Goal: Information Seeking & Learning: Learn about a topic

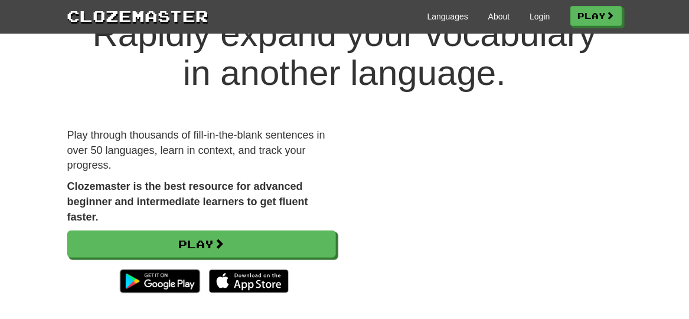
scroll to position [59, 0]
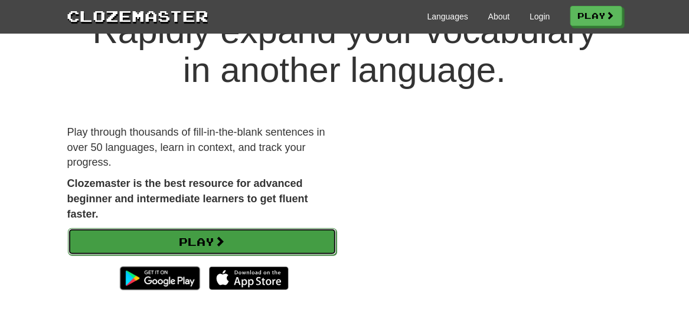
click at [238, 236] on link "Play" at bounding box center [202, 241] width 269 height 27
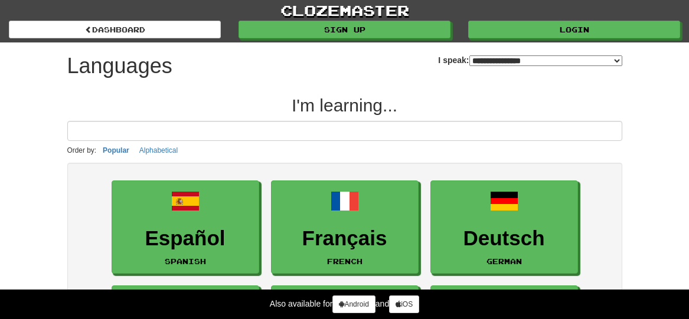
select select "*******"
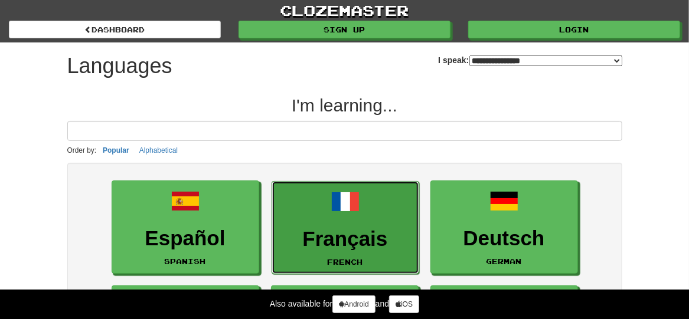
click at [329, 230] on h3 "Français" at bounding box center [345, 239] width 135 height 23
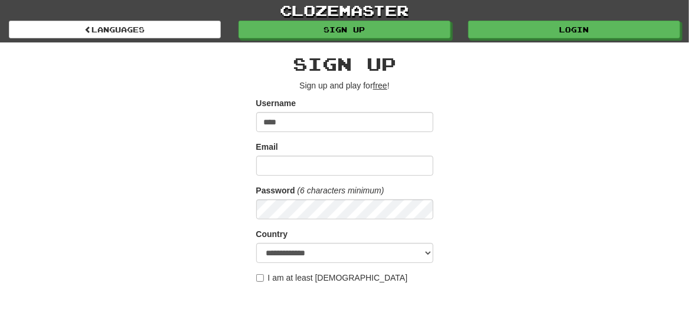
type input "****"
click at [305, 165] on input "Email" at bounding box center [344, 166] width 177 height 20
type input "**********"
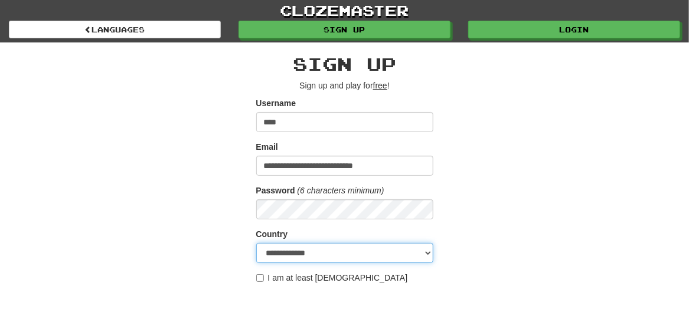
select select "**"
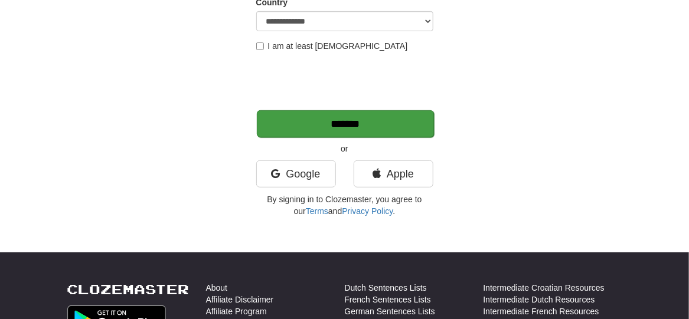
scroll to position [236, 0]
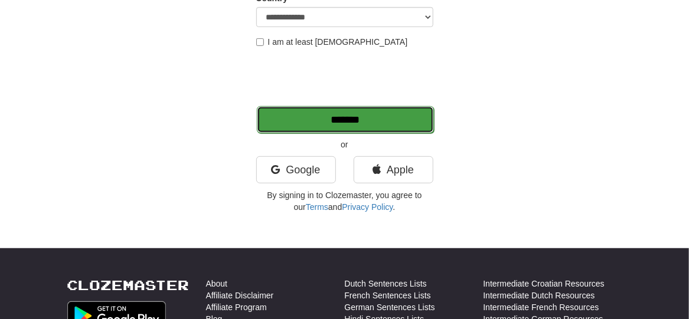
click at [355, 116] on input "*******" at bounding box center [345, 119] width 177 height 27
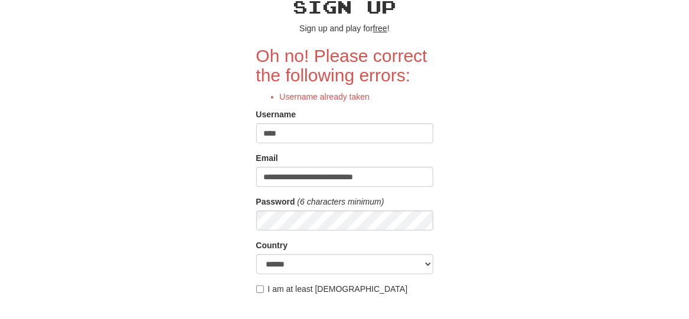
scroll to position [59, 0]
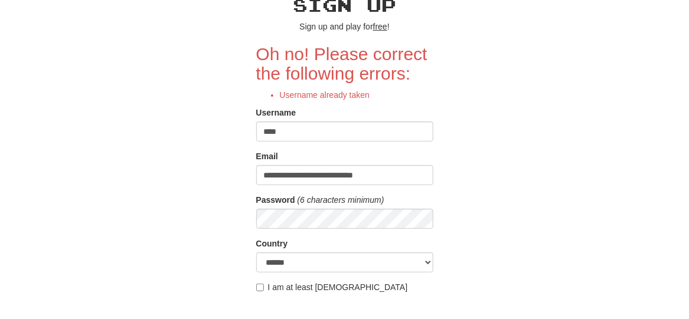
click at [326, 132] on input "****" at bounding box center [344, 132] width 177 height 20
type input "*"
type input "**********"
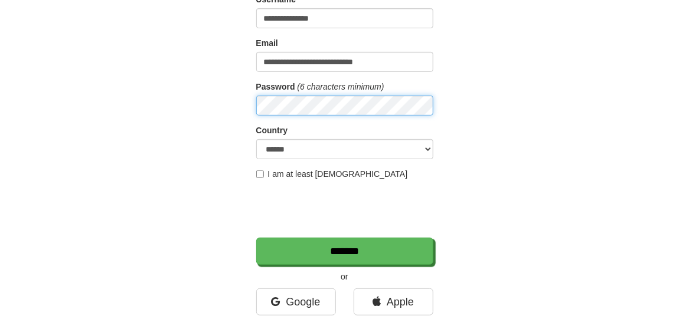
scroll to position [177, 0]
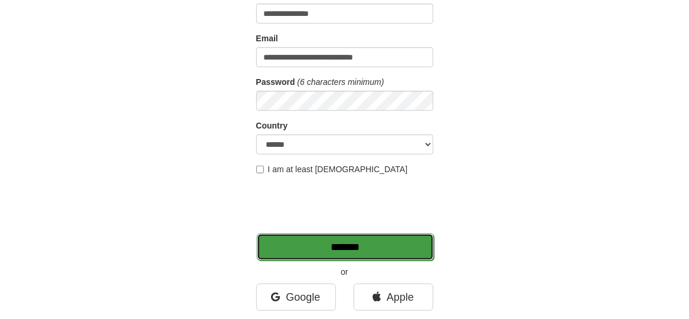
click at [326, 248] on input "*******" at bounding box center [345, 247] width 177 height 27
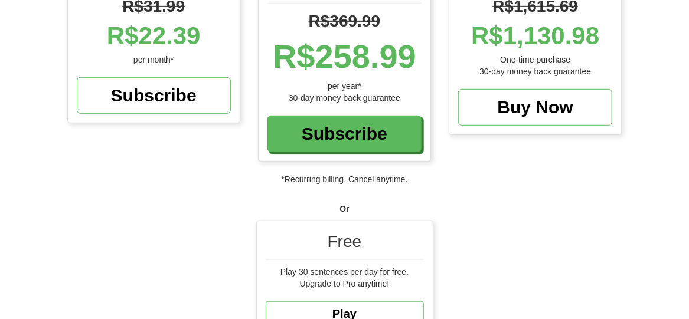
scroll to position [354, 0]
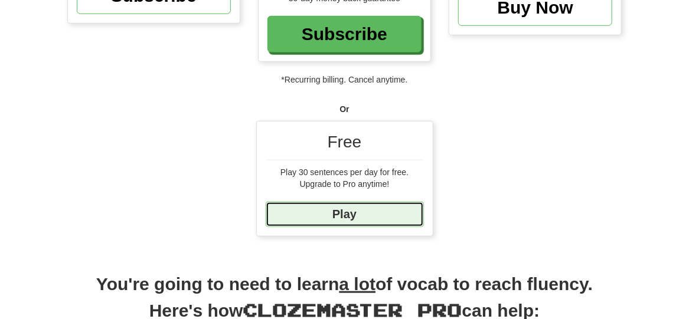
click at [370, 202] on link "Play" at bounding box center [345, 214] width 158 height 25
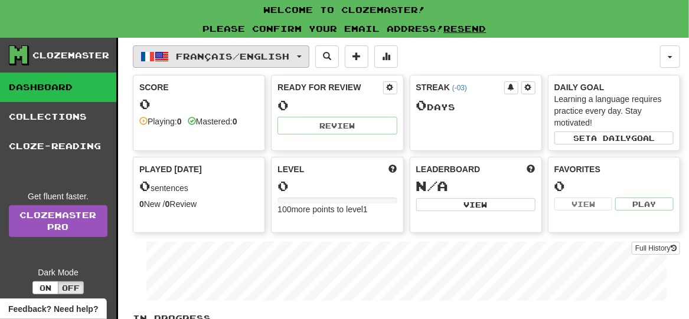
click at [305, 57] on button "Français / English" at bounding box center [221, 56] width 176 height 22
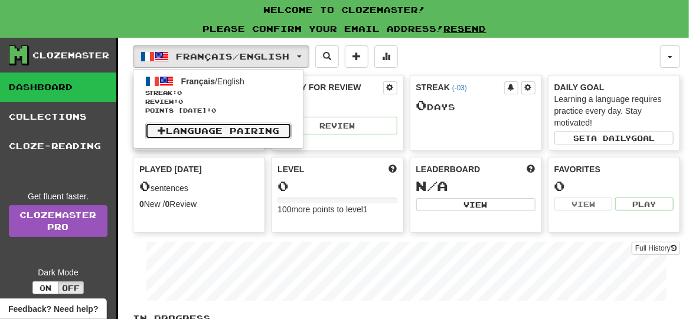
click at [231, 130] on link "Language Pairing" at bounding box center [218, 131] width 146 height 17
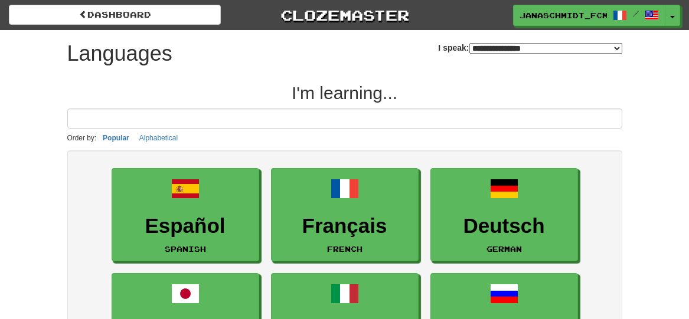
select select "*******"
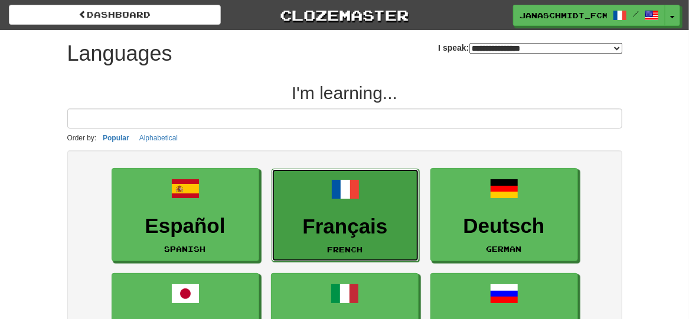
click at [358, 228] on h3 "Français" at bounding box center [345, 226] width 135 height 23
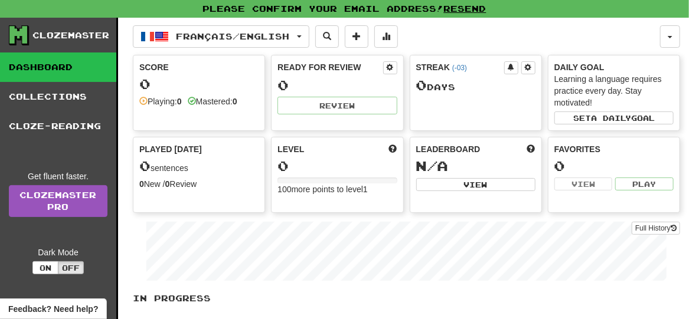
click at [186, 107] on div "Score 0 Playing: 0 Mastered: 0" at bounding box center [198, 84] width 131 height 58
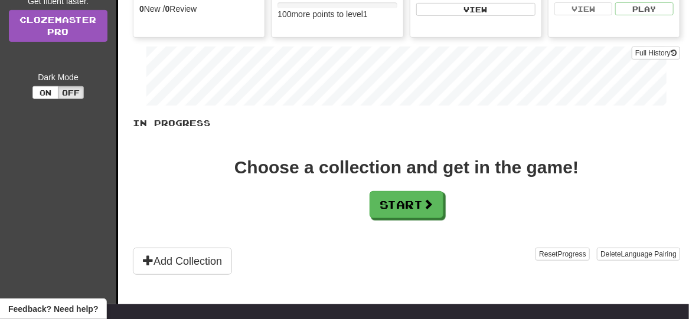
scroll to position [177, 0]
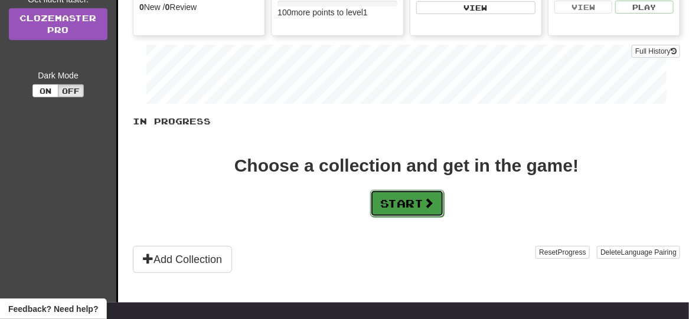
click at [410, 203] on button "Start" at bounding box center [407, 203] width 74 height 27
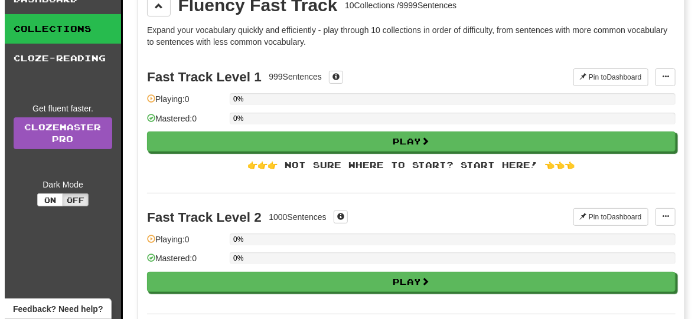
scroll to position [0, 0]
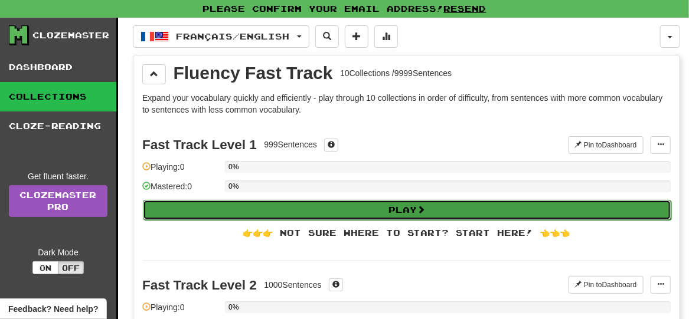
click at [402, 204] on button "Play" at bounding box center [407, 210] width 528 height 20
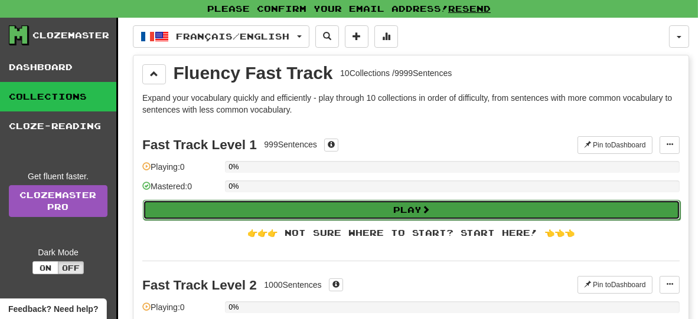
select select "**"
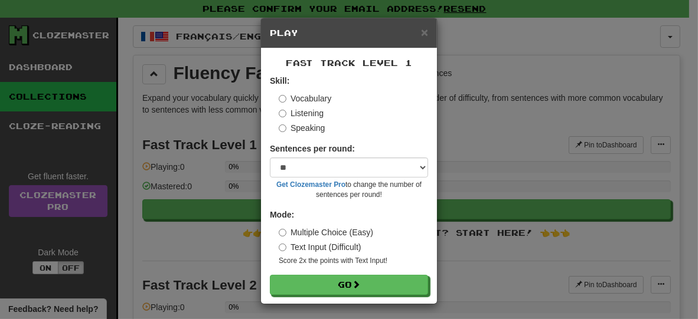
click at [319, 115] on label "Listening" at bounding box center [301, 113] width 45 height 12
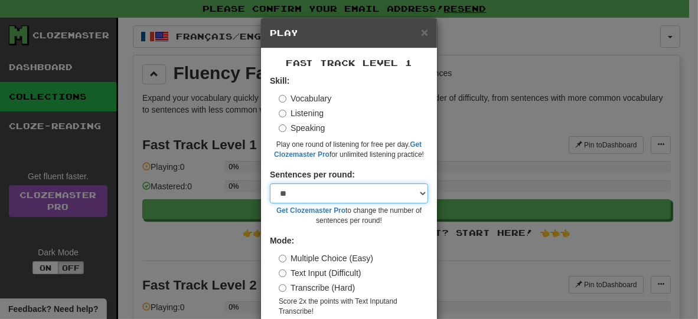
click at [361, 193] on select "* ** ** ** ** ** *** ********" at bounding box center [349, 194] width 158 height 20
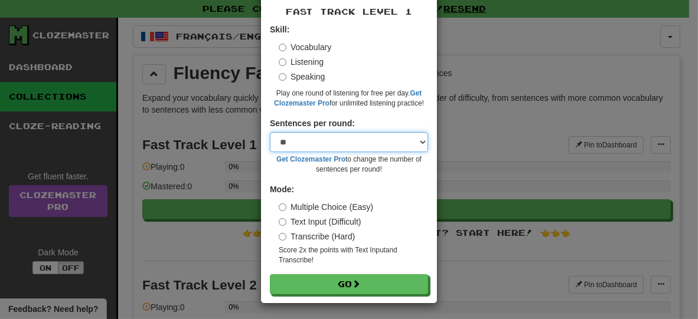
scroll to position [53, 0]
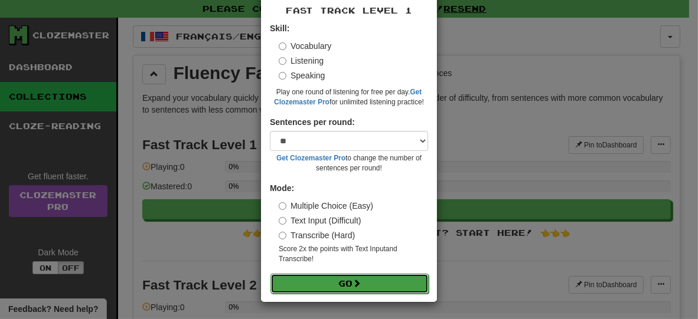
click at [346, 283] on button "Go" at bounding box center [349, 284] width 158 height 20
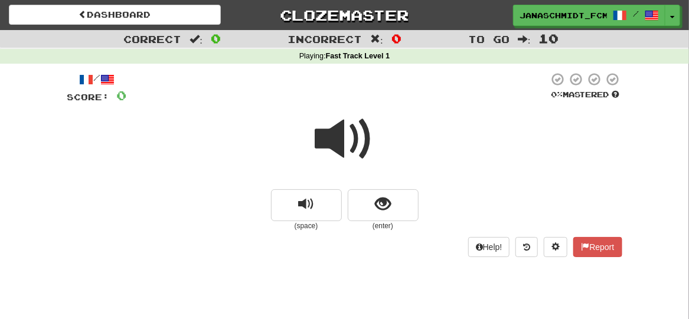
click at [338, 142] on span at bounding box center [344, 139] width 59 height 59
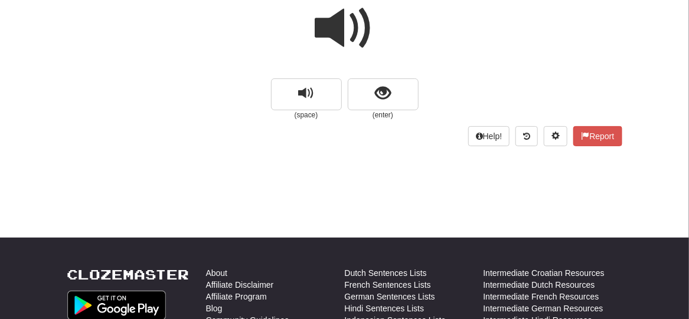
scroll to position [118, 0]
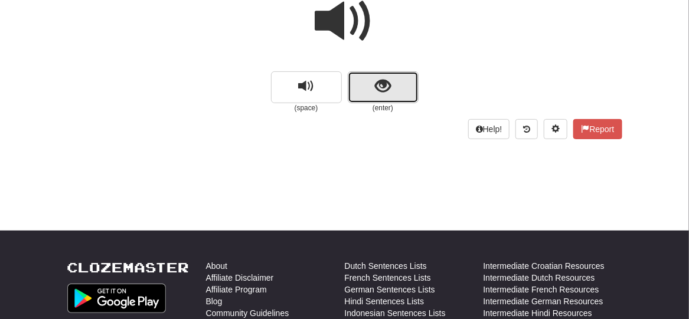
click at [387, 97] on button "show sentence" at bounding box center [383, 87] width 71 height 32
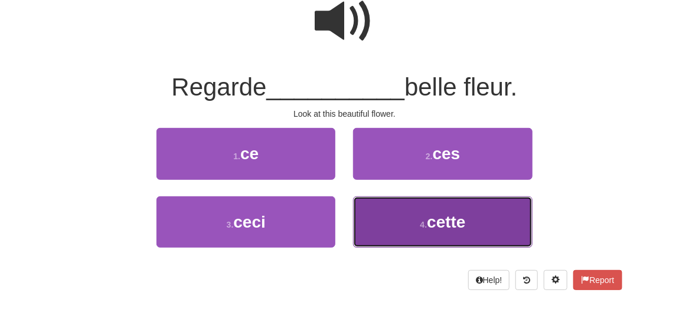
click at [440, 220] on span "cette" at bounding box center [446, 222] width 38 height 18
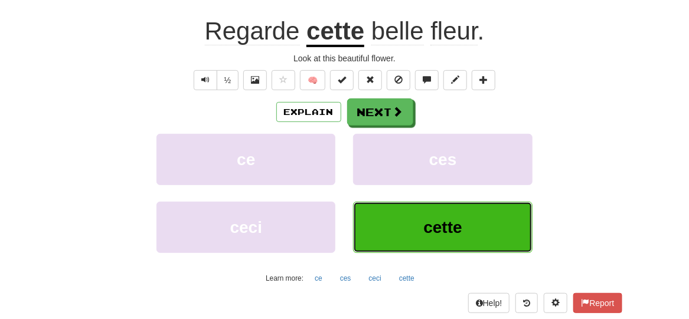
scroll to position [185, 0]
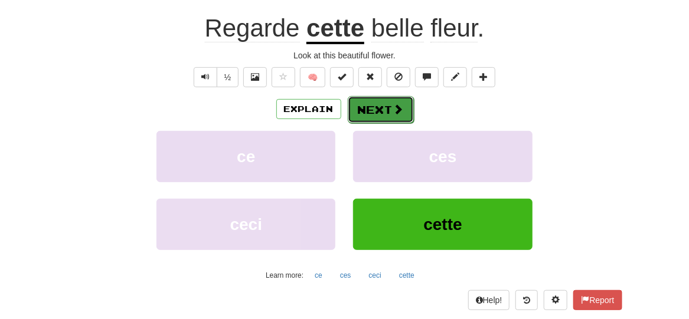
click at [395, 110] on span at bounding box center [398, 109] width 11 height 11
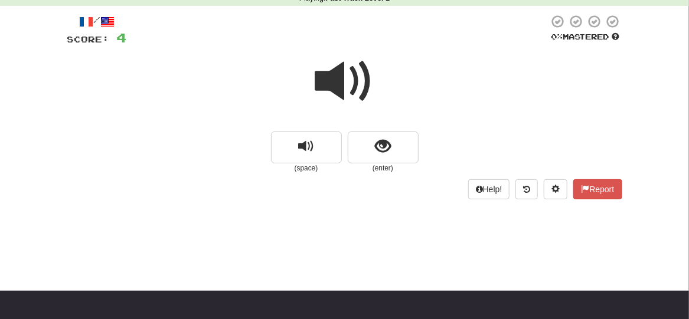
scroll to position [59, 0]
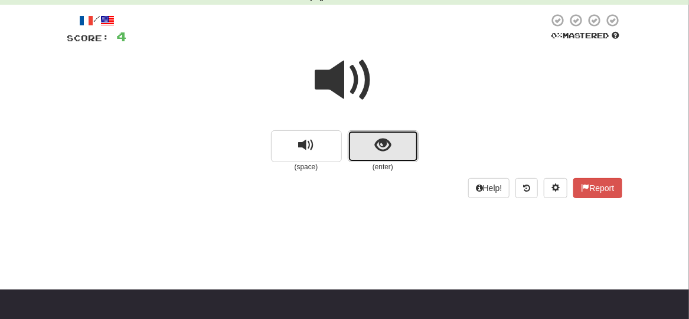
click at [395, 141] on button "show sentence" at bounding box center [383, 146] width 71 height 32
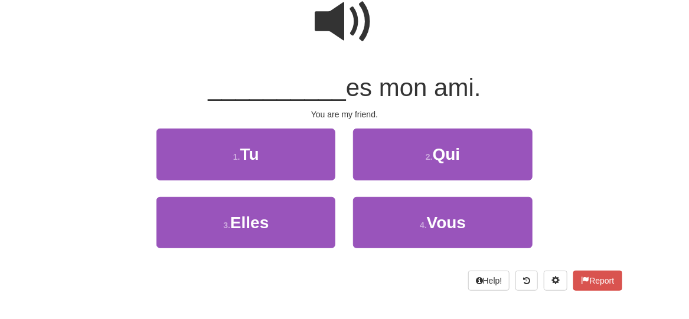
scroll to position [118, 0]
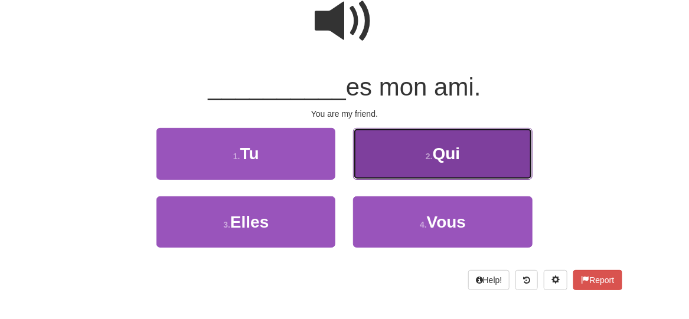
click at [451, 145] on span "Qui" at bounding box center [447, 154] width 28 height 18
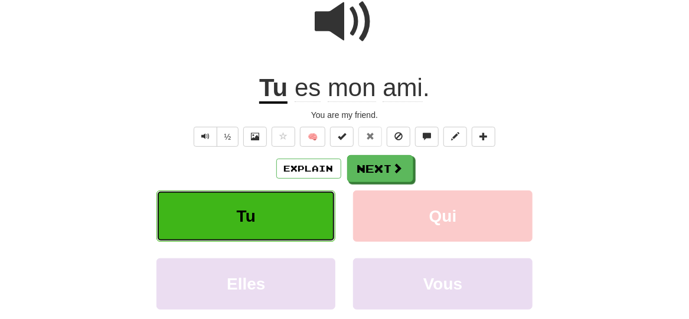
click at [296, 214] on button "Tu" at bounding box center [245, 216] width 179 height 51
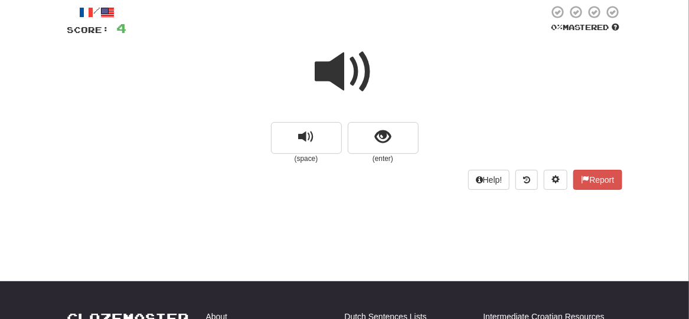
scroll to position [67, 0]
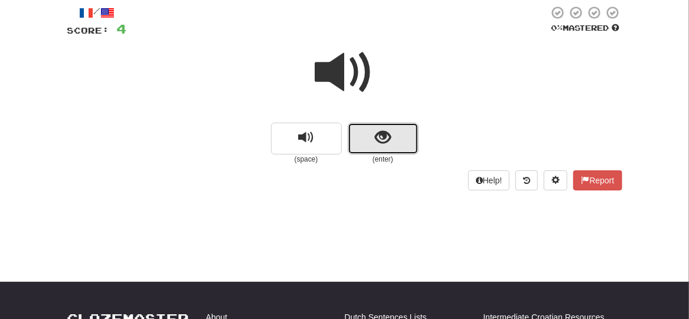
click at [394, 145] on button "show sentence" at bounding box center [383, 139] width 71 height 32
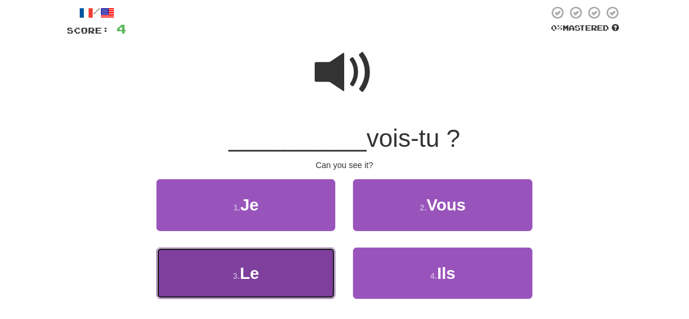
click at [269, 277] on button "3 . Le" at bounding box center [245, 273] width 179 height 51
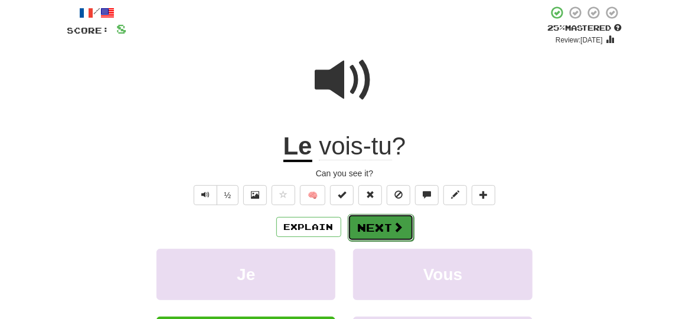
click at [397, 223] on span at bounding box center [398, 227] width 11 height 11
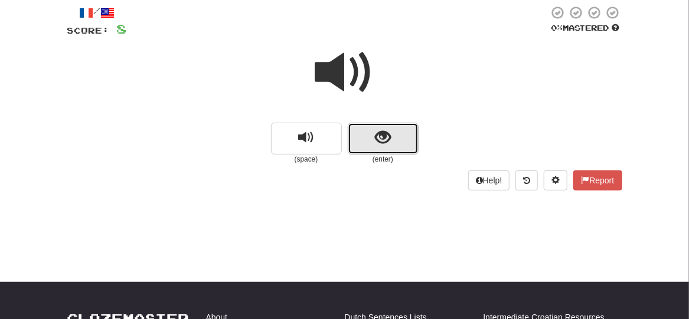
click at [398, 143] on button "show sentence" at bounding box center [383, 139] width 71 height 32
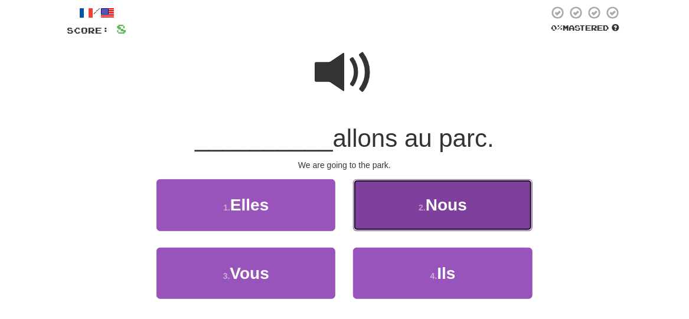
click at [482, 213] on button "2 . Nous" at bounding box center [442, 204] width 179 height 51
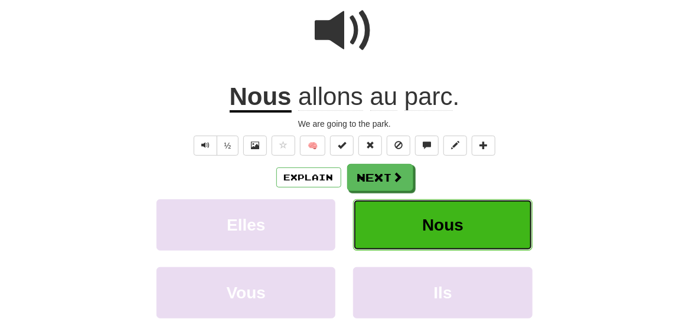
scroll to position [185, 0]
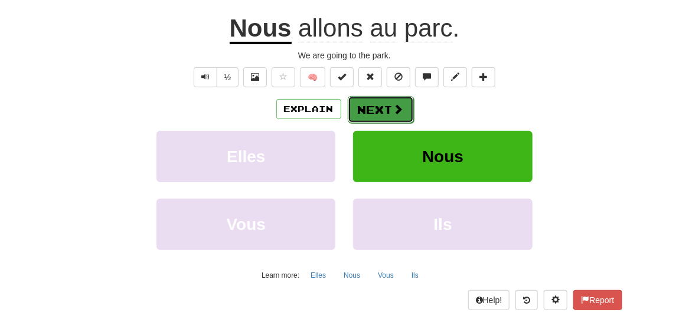
click at [393, 109] on span at bounding box center [398, 109] width 11 height 11
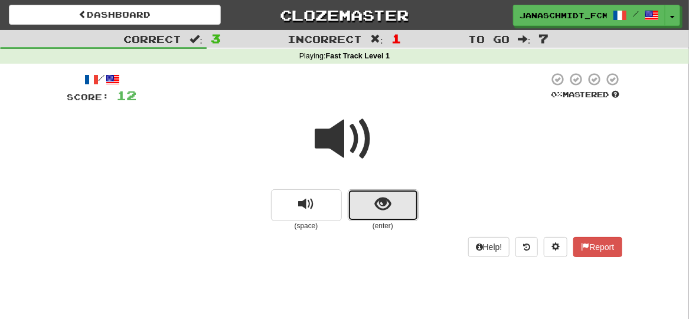
click at [395, 201] on button "show sentence" at bounding box center [383, 205] width 71 height 32
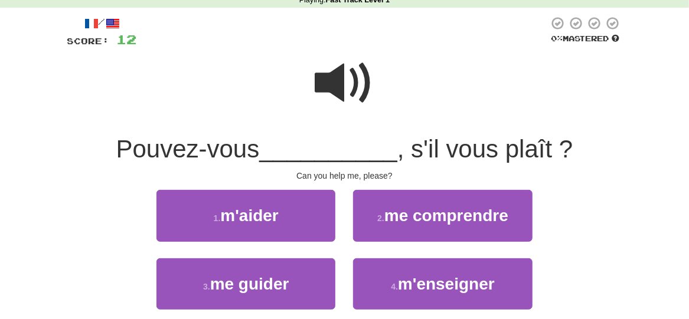
scroll to position [59, 0]
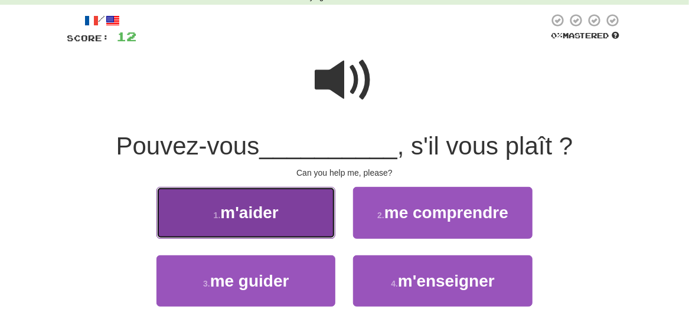
click at [280, 223] on button "1 . m'aider" at bounding box center [245, 212] width 179 height 51
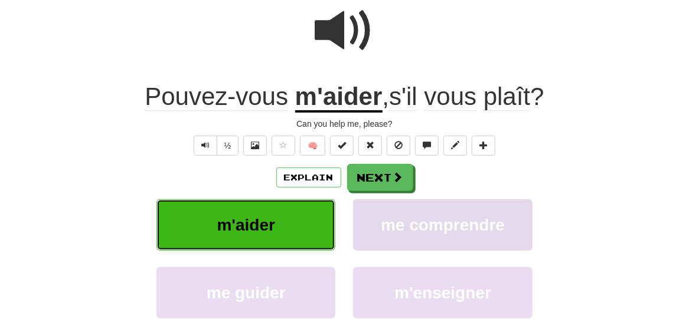
scroll to position [118, 0]
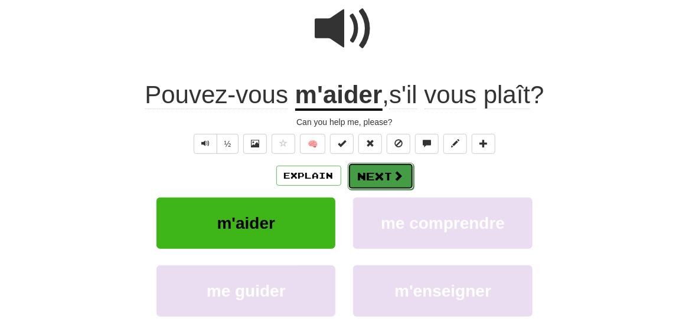
click at [391, 179] on button "Next" at bounding box center [381, 176] width 66 height 27
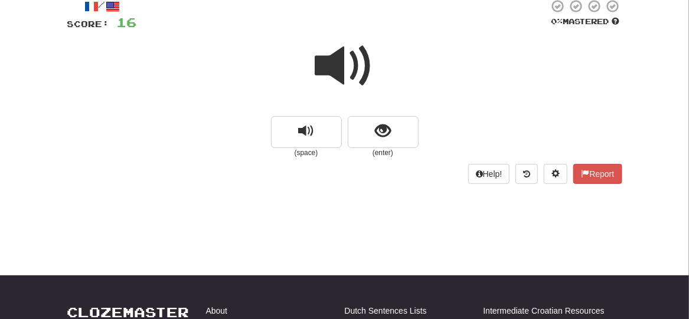
scroll to position [0, 0]
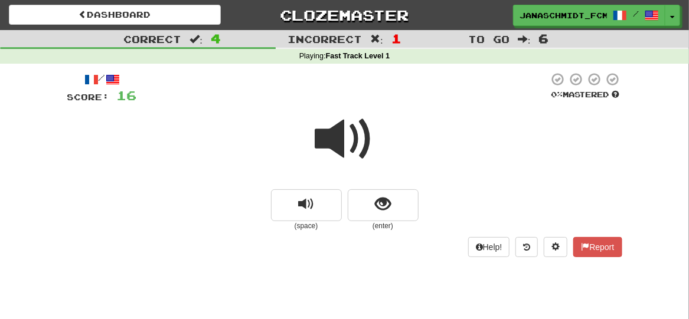
click at [365, 57] on strong "Fast Track Level 1" at bounding box center [358, 56] width 64 height 8
click at [393, 215] on button "show sentence" at bounding box center [383, 205] width 71 height 32
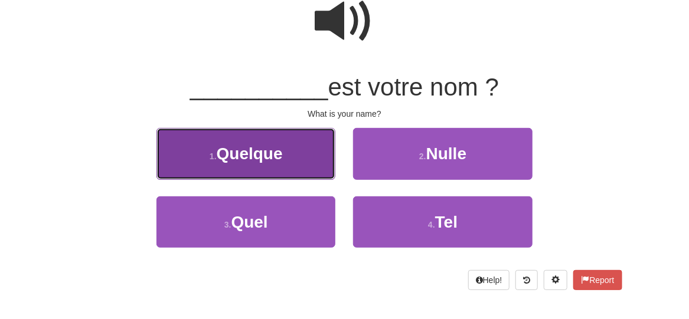
click at [300, 163] on button "1 . Quelque" at bounding box center [245, 153] width 179 height 51
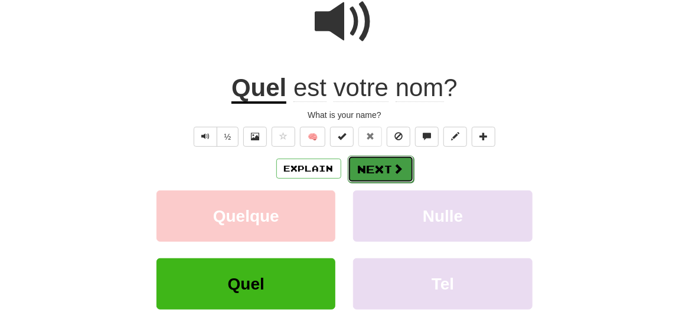
click at [377, 165] on button "Next" at bounding box center [381, 169] width 66 height 27
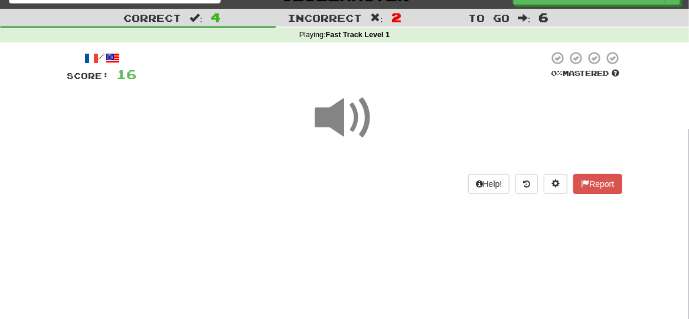
scroll to position [7, 0]
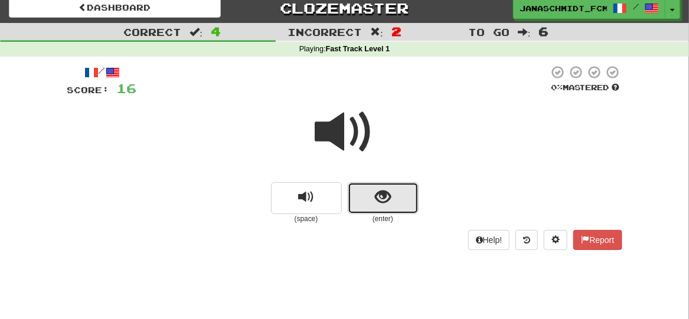
click at [380, 200] on span "show sentence" at bounding box center [383, 197] width 16 height 16
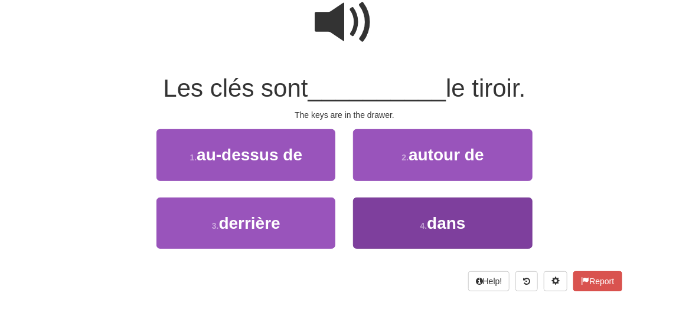
scroll to position [125, 0]
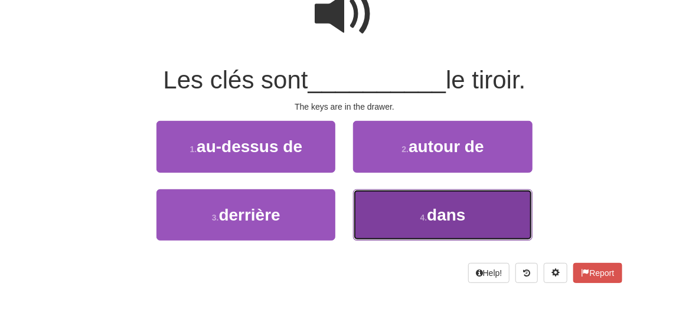
click at [418, 207] on button "4 . dans" at bounding box center [442, 214] width 179 height 51
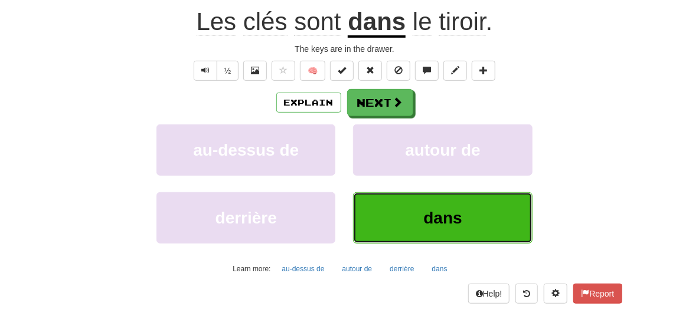
scroll to position [192, 0]
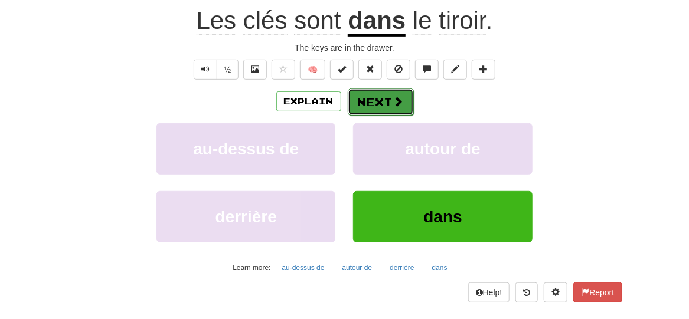
click at [388, 104] on button "Next" at bounding box center [381, 102] width 66 height 27
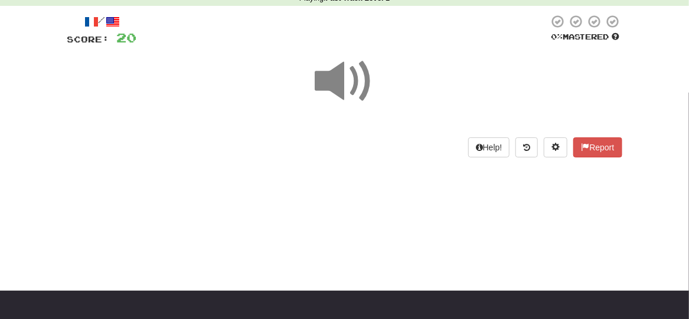
scroll to position [59, 0]
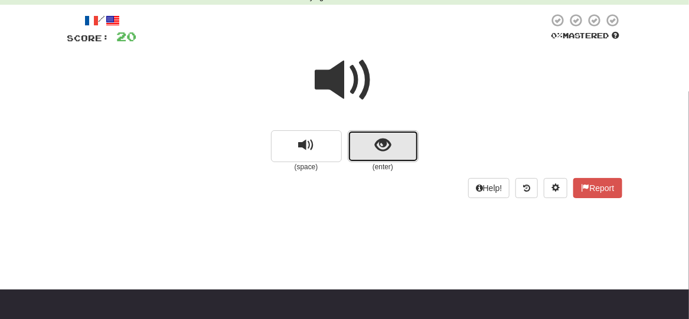
click at [396, 147] on button "show sentence" at bounding box center [383, 146] width 71 height 32
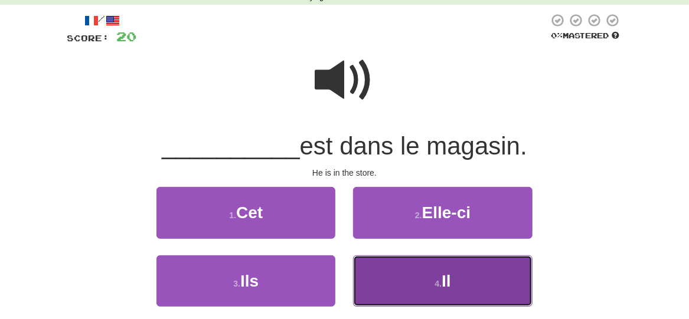
click at [450, 283] on span "Il" at bounding box center [446, 281] width 9 height 18
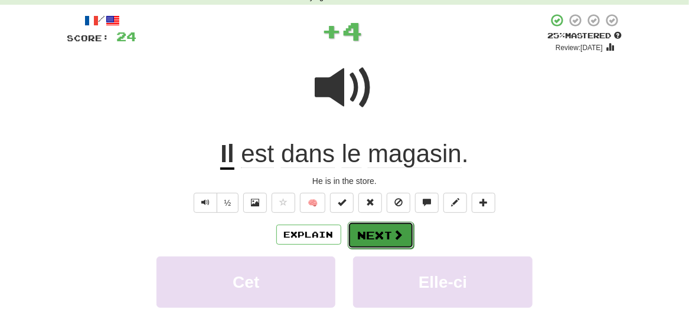
click at [387, 237] on button "Next" at bounding box center [381, 235] width 66 height 27
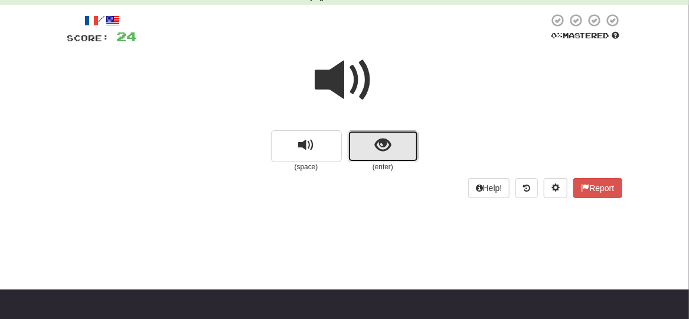
click at [391, 152] on span "show sentence" at bounding box center [383, 146] width 16 height 16
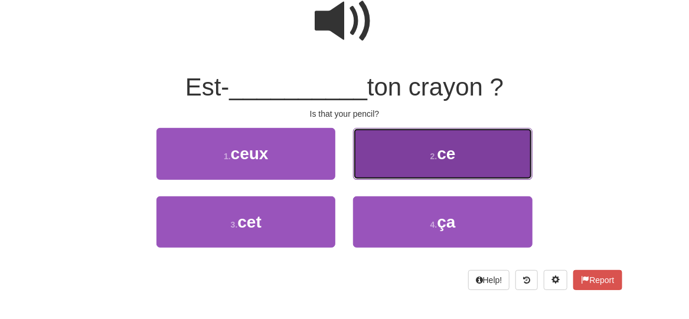
click at [422, 154] on button "2 . ce" at bounding box center [442, 153] width 179 height 51
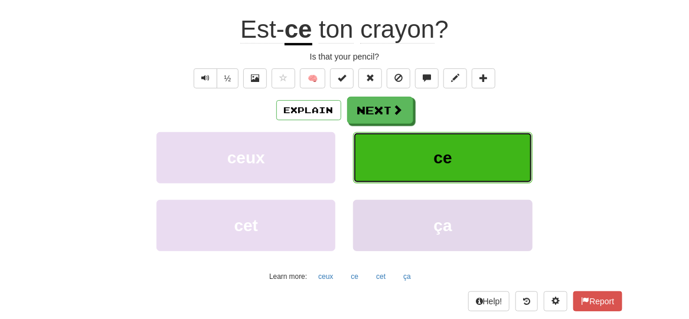
scroll to position [185, 0]
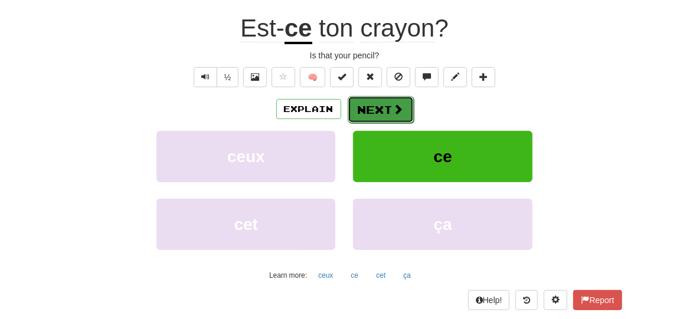
click at [393, 113] on span at bounding box center [398, 109] width 11 height 11
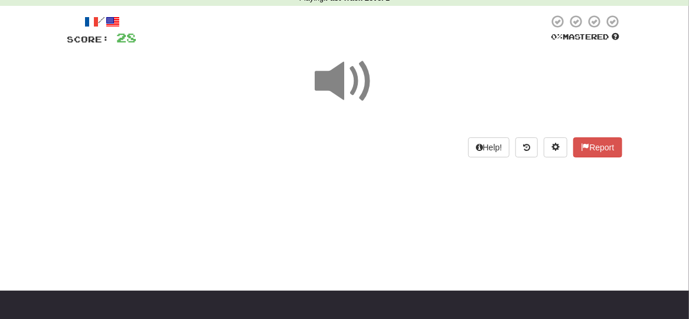
scroll to position [59, 0]
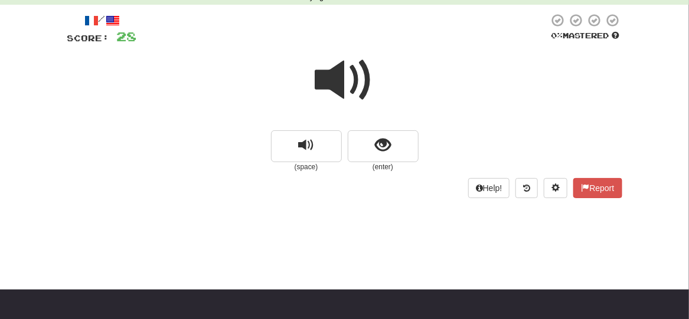
click at [349, 86] on span at bounding box center [344, 80] width 59 height 59
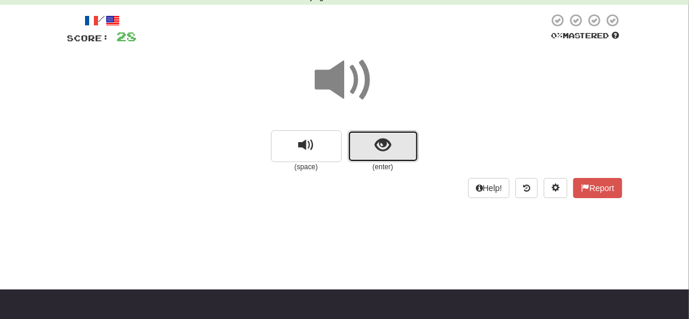
click at [389, 142] on span "show sentence" at bounding box center [383, 146] width 16 height 16
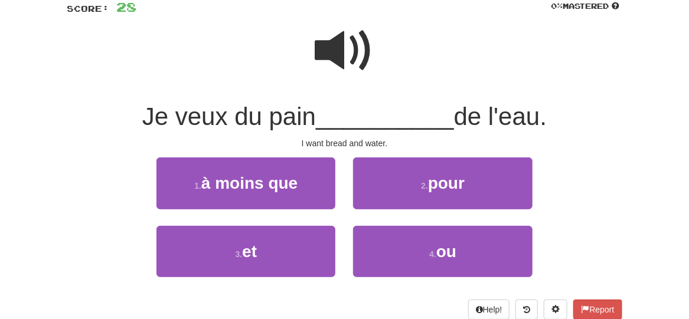
scroll to position [118, 0]
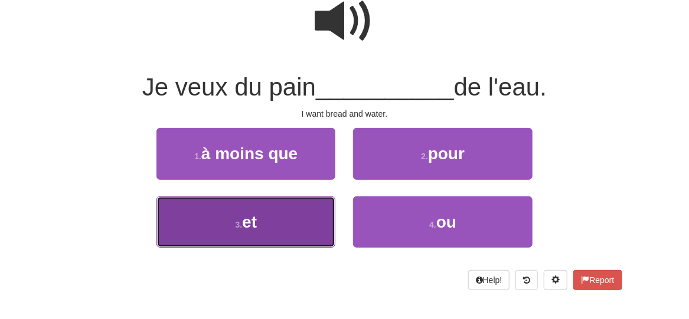
click at [304, 227] on button "3 . et" at bounding box center [245, 222] width 179 height 51
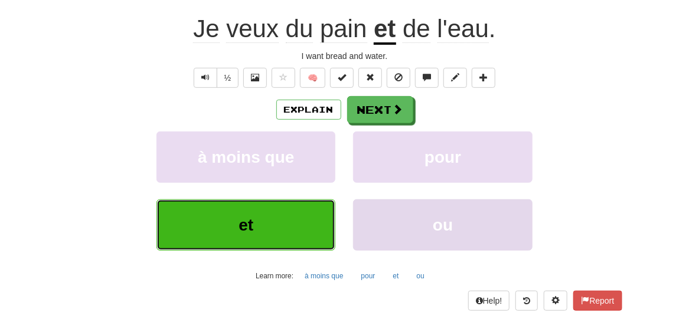
scroll to position [185, 0]
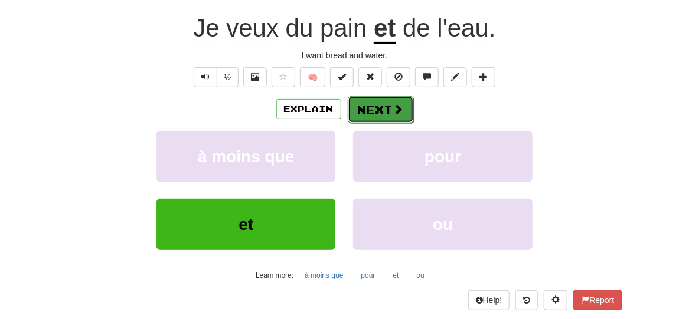
click at [391, 109] on button "Next" at bounding box center [381, 109] width 66 height 27
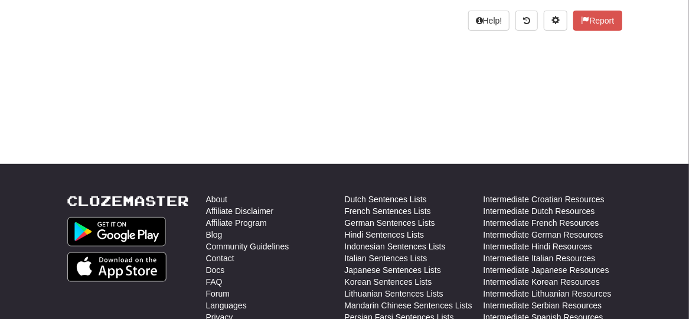
scroll to position [0, 0]
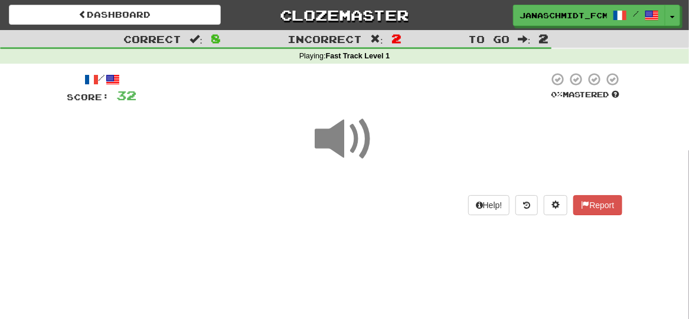
click at [348, 136] on span at bounding box center [344, 139] width 59 height 59
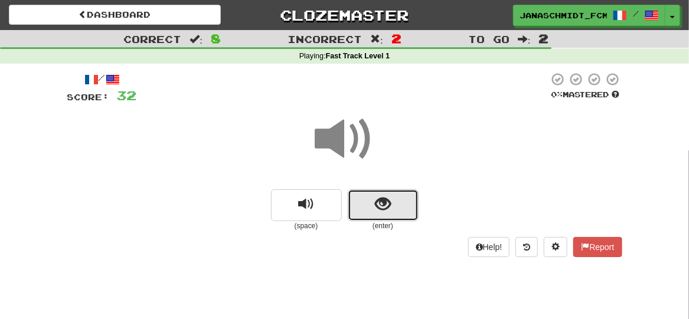
click at [381, 218] on button "show sentence" at bounding box center [383, 205] width 71 height 32
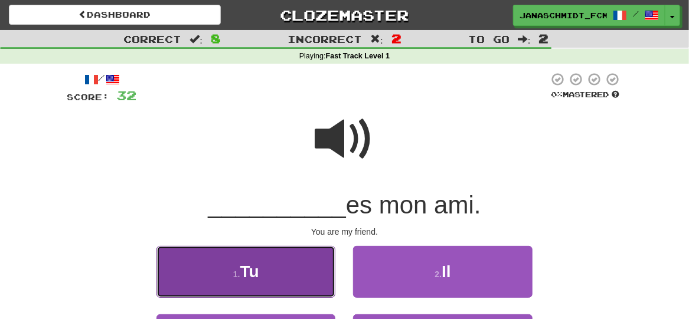
click at [301, 270] on button "1 . Tu" at bounding box center [245, 271] width 179 height 51
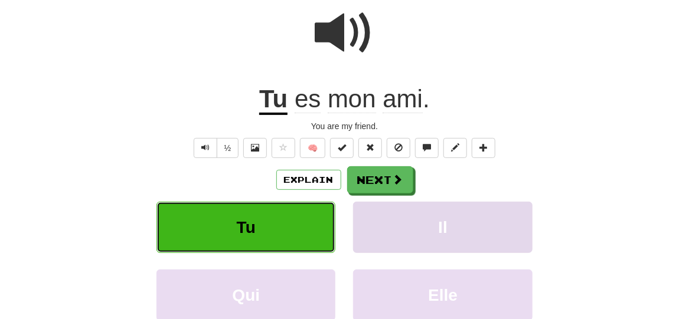
scroll to position [118, 0]
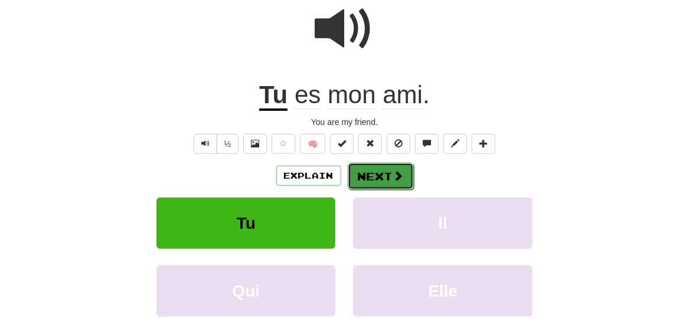
click at [381, 173] on button "Next" at bounding box center [381, 176] width 66 height 27
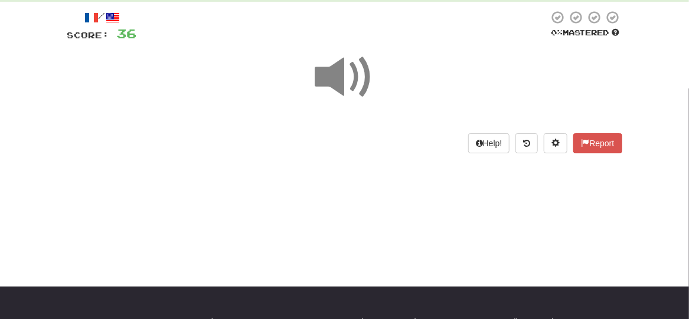
scroll to position [0, 0]
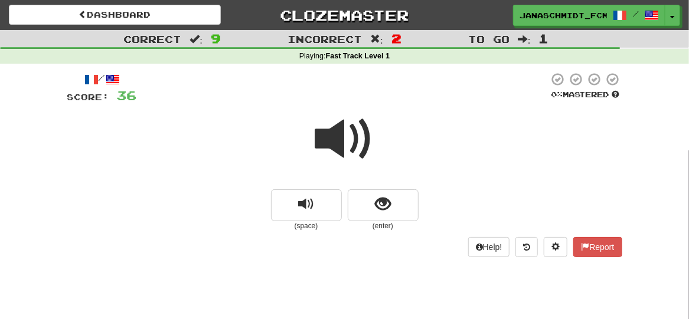
click at [357, 143] on span at bounding box center [344, 139] width 59 height 59
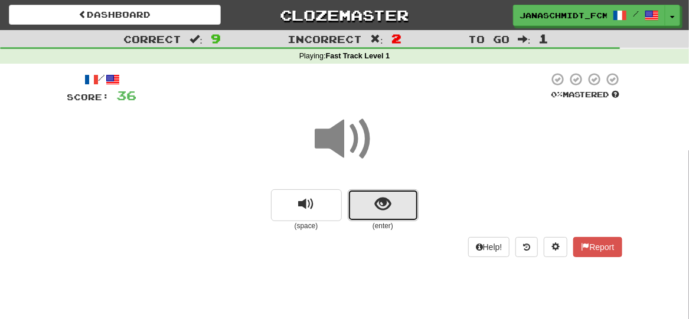
click at [387, 204] on span "show sentence" at bounding box center [383, 205] width 16 height 16
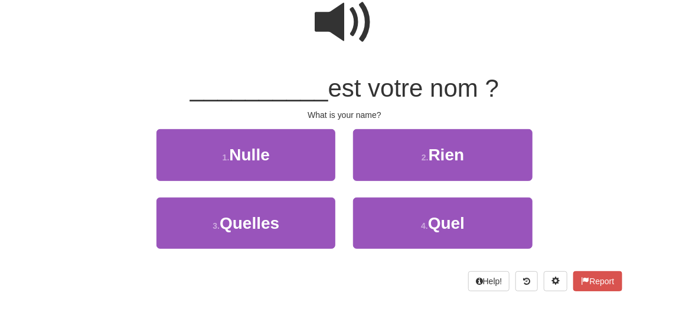
scroll to position [118, 0]
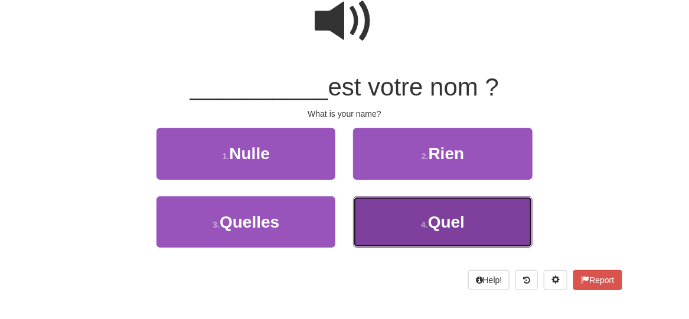
click at [443, 223] on span "Quel" at bounding box center [446, 222] width 37 height 18
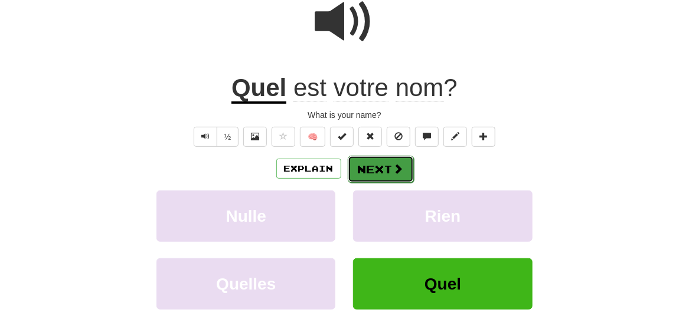
click at [401, 172] on span at bounding box center [398, 169] width 11 height 11
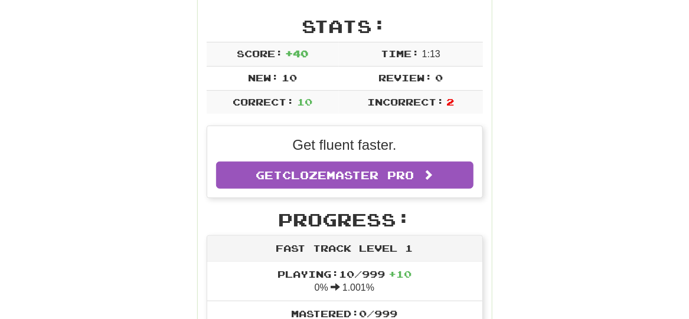
scroll to position [177, 0]
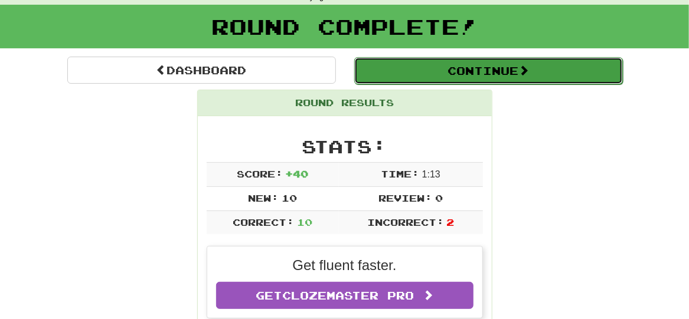
click at [480, 72] on button "Continue" at bounding box center [488, 70] width 269 height 27
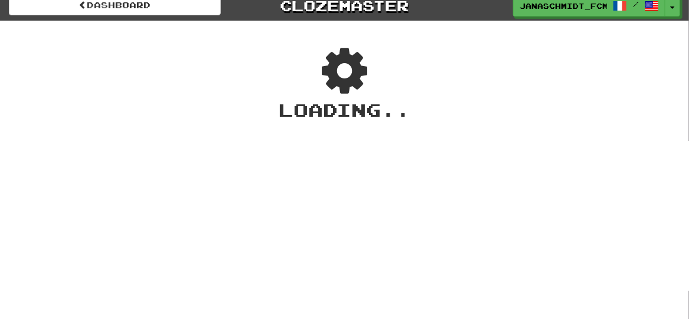
scroll to position [0, 0]
